Goal: Information Seeking & Learning: Learn about a topic

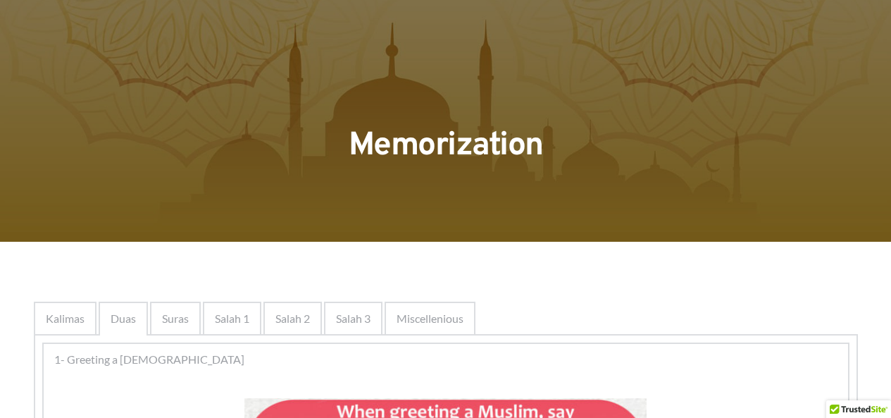
scroll to position [1853, 0]
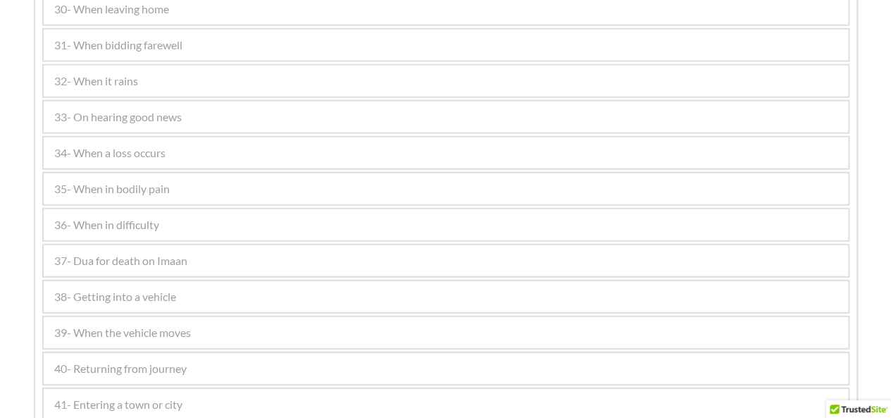
click at [733, 267] on div "37- Dua for death on Imaan" at bounding box center [446, 260] width 805 height 31
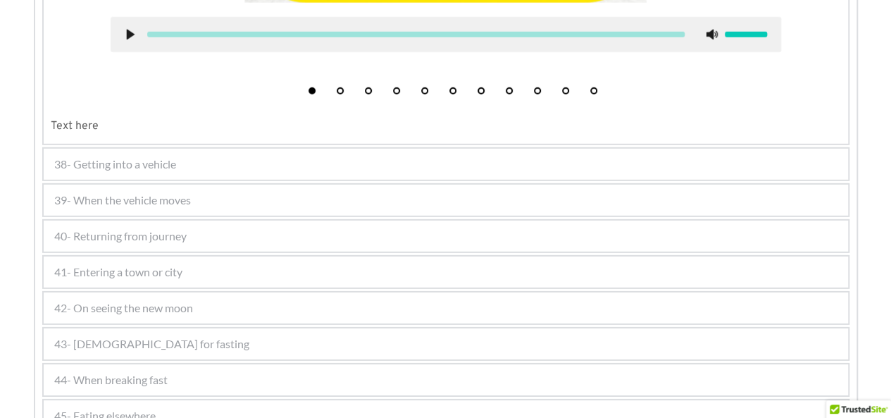
scroll to position [2028, 0]
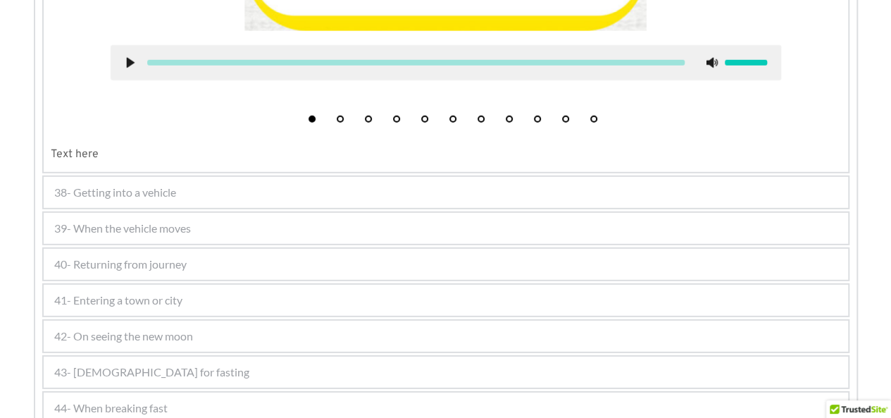
click at [495, 187] on div "38- Getting into a vehicle" at bounding box center [446, 192] width 805 height 31
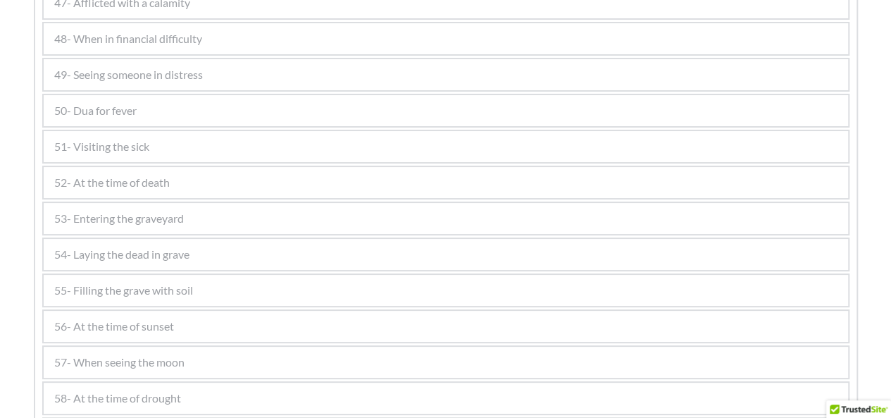
scroll to position [2709, 0]
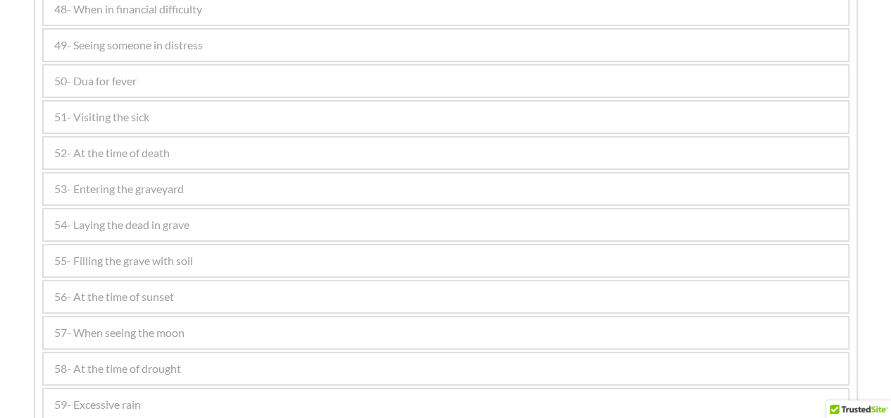
click at [397, 14] on div "48- When in financial difficulty" at bounding box center [446, 9] width 805 height 31
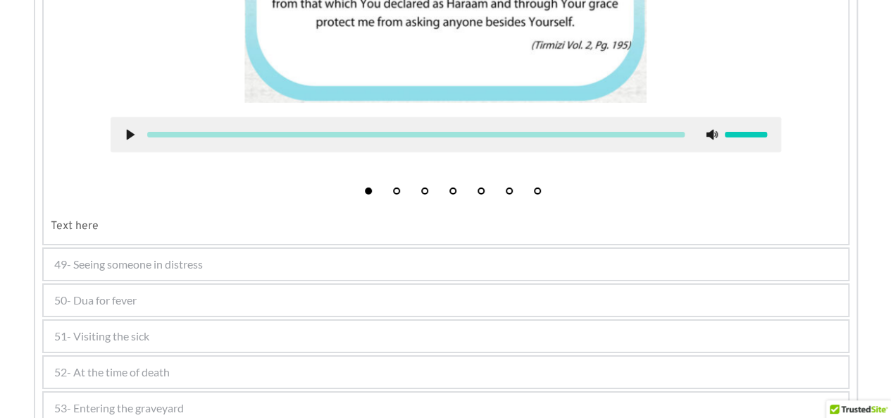
scroll to position [2425, 0]
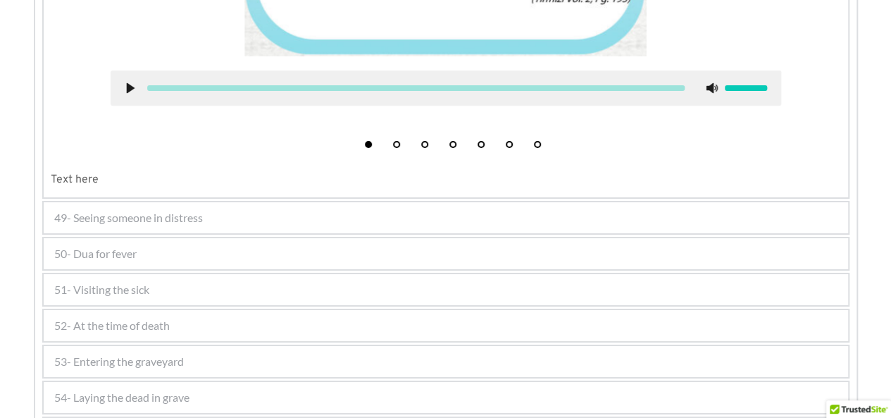
click at [533, 221] on div "49- Seeing someone in distress" at bounding box center [446, 217] width 805 height 31
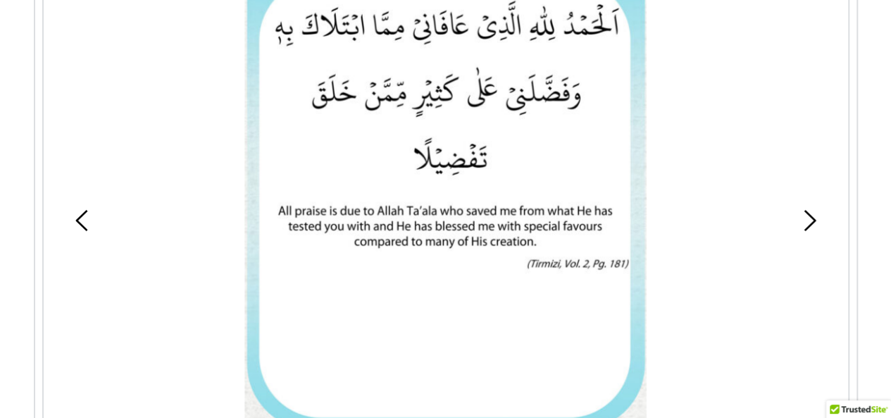
scroll to position [2218, 0]
